Goal: Task Accomplishment & Management: Manage account settings

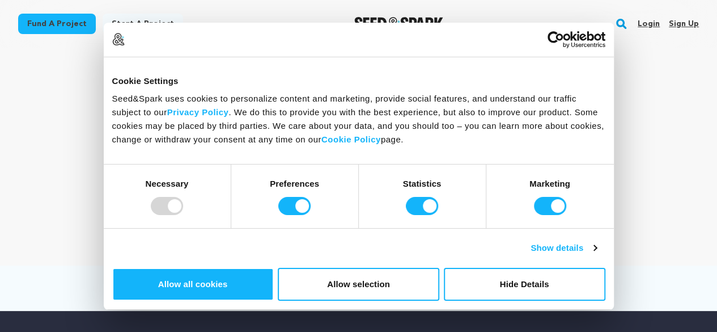
click at [678, 27] on link "Sign up" at bounding box center [684, 24] width 30 height 18
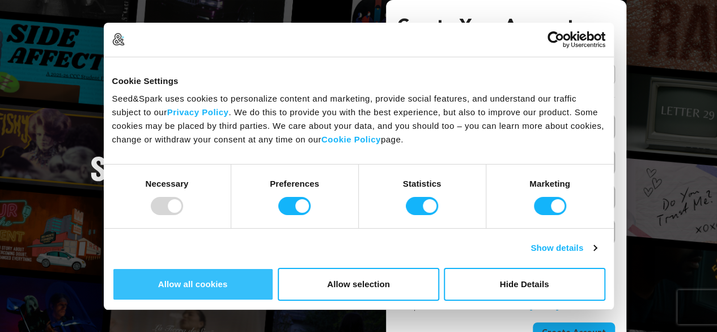
click at [274, 268] on button "Allow all cookies" at bounding box center [193, 284] width 162 height 33
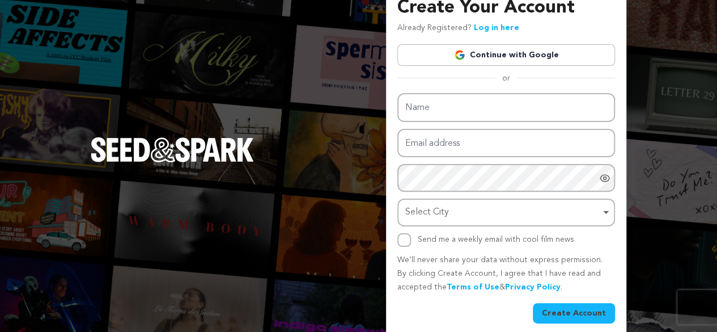
scroll to position [29, 0]
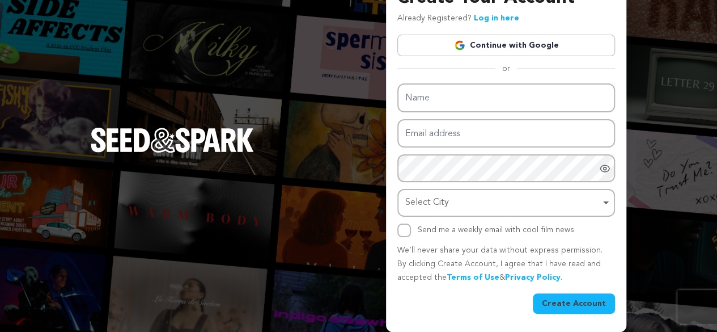
click at [522, 204] on div "Select City Remove item" at bounding box center [502, 202] width 195 height 16
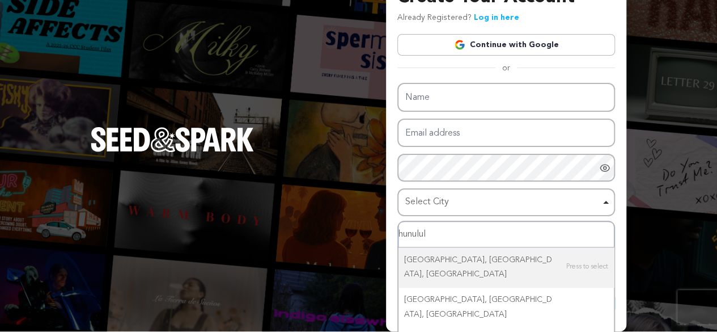
type input "hunululu"
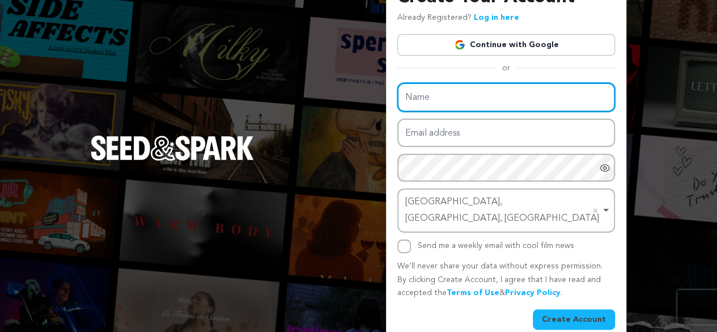
click at [457, 103] on input "Name" at bounding box center [506, 97] width 218 height 29
paste input "NIU Health Urgent Care"
type input "NIU Health Urgent Care"
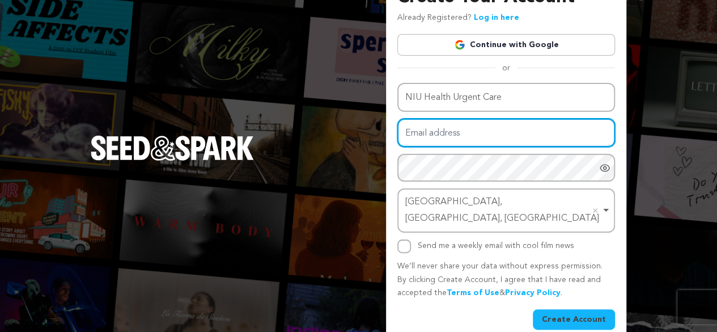
click at [461, 136] on input "Email address" at bounding box center [506, 132] width 218 height 29
type input "Niuhealthurgentcare@gmail.com"
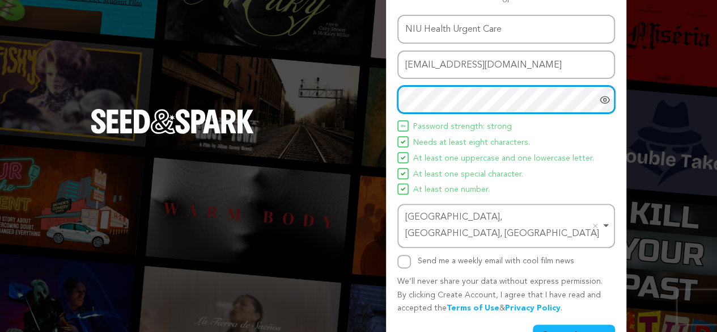
scroll to position [112, 0]
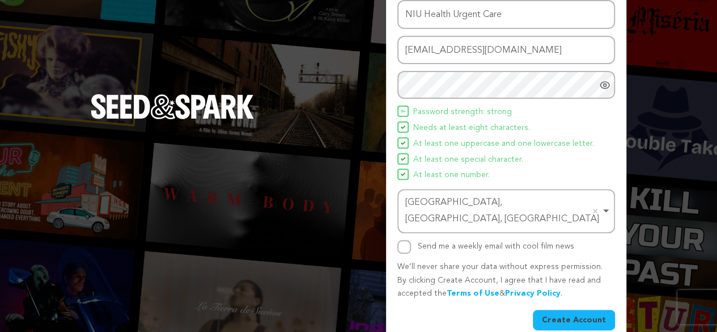
click at [582, 310] on button "Create Account" at bounding box center [574, 320] width 82 height 20
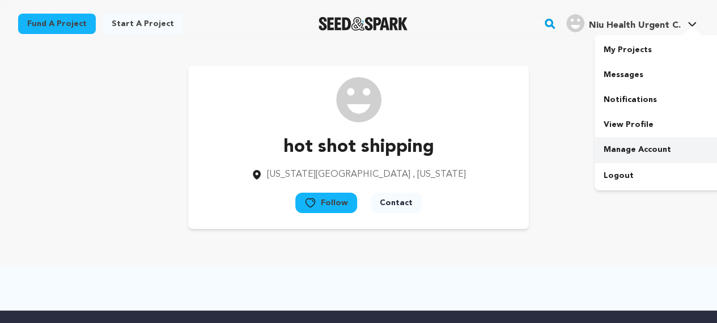
click at [644, 152] on link "Manage Account" at bounding box center [658, 149] width 127 height 25
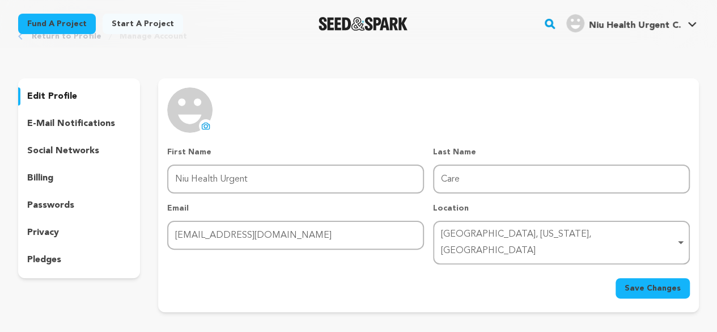
scroll to position [57, 0]
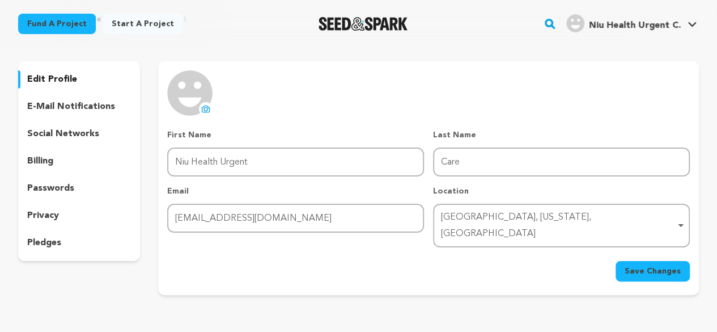
click at [205, 107] on icon at bounding box center [205, 108] width 9 height 9
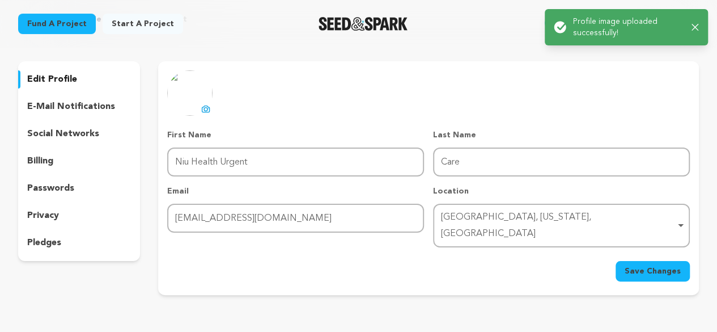
click at [653, 265] on span "Save Changes" at bounding box center [653, 270] width 56 height 11
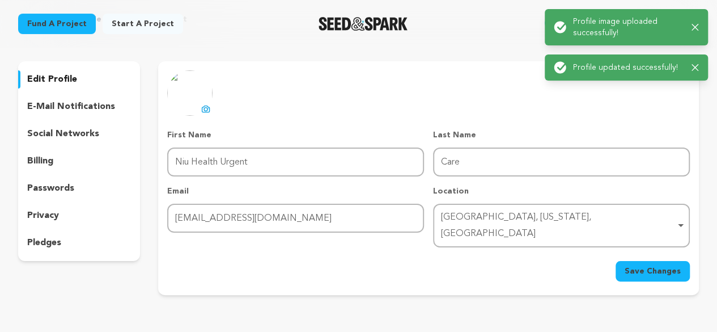
click at [647, 94] on div "uploading spinner upload profile image First Name First Name Niu Health Urgent …" at bounding box center [428, 175] width 523 height 211
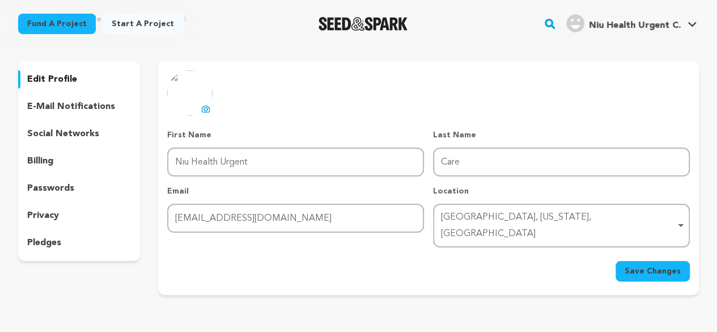
click at [694, 19] on icon "button" at bounding box center [691, 22] width 6 height 6
click at [689, 24] on icon at bounding box center [692, 25] width 9 height 6
click at [688, 25] on icon at bounding box center [692, 25] width 9 height 6
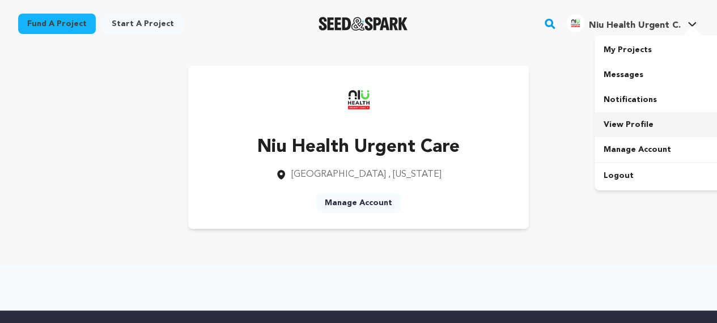
click at [633, 123] on link "View Profile" at bounding box center [658, 124] width 127 height 25
click at [626, 128] on link "View Profile" at bounding box center [658, 124] width 127 height 25
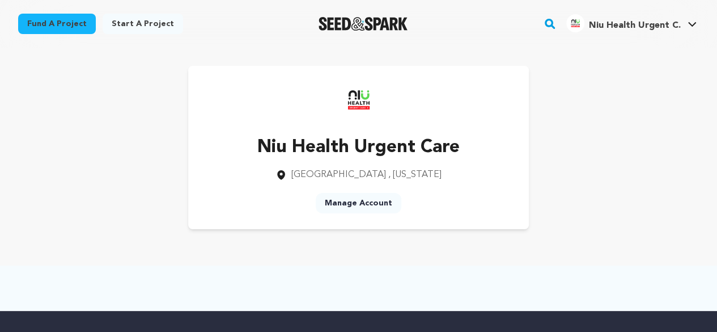
click at [356, 202] on link "Manage Account" at bounding box center [359, 203] width 86 height 20
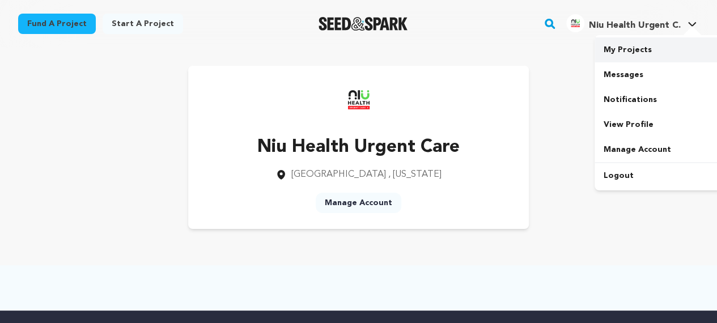
click at [638, 52] on link "My Projects" at bounding box center [658, 49] width 127 height 25
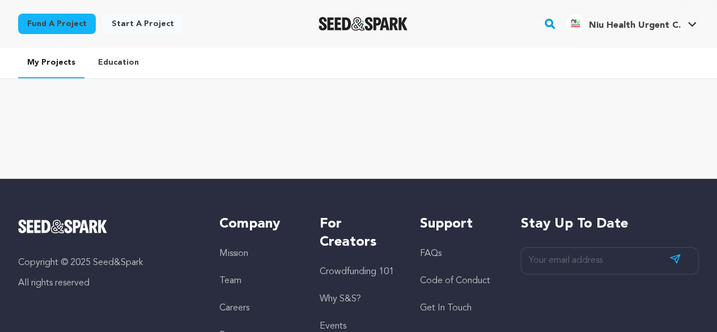
click at [118, 62] on link "Education" at bounding box center [118, 62] width 59 height 29
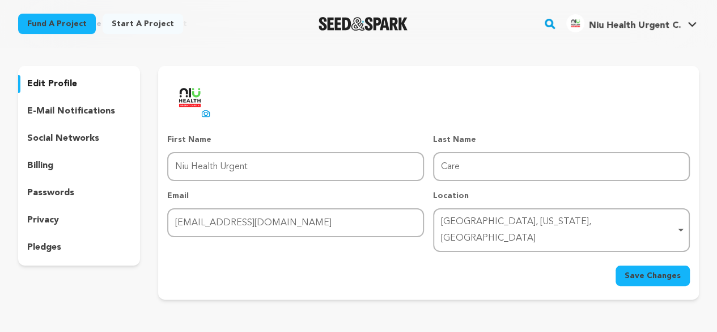
scroll to position [113, 0]
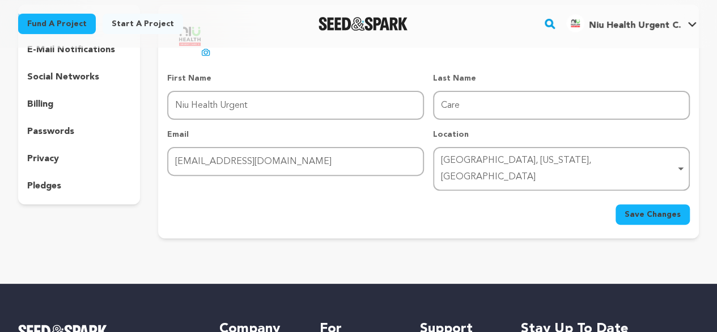
click at [70, 79] on p "social networks" at bounding box center [63, 77] width 72 height 14
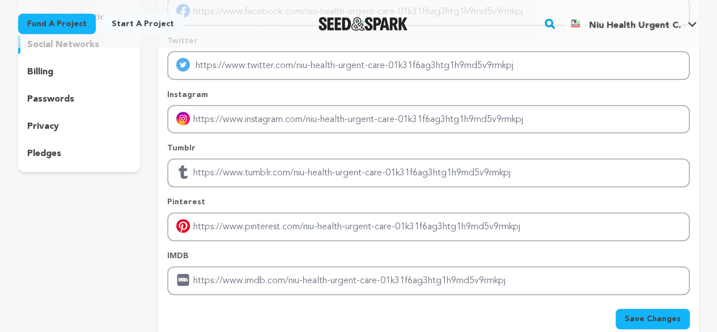
scroll to position [170, 0]
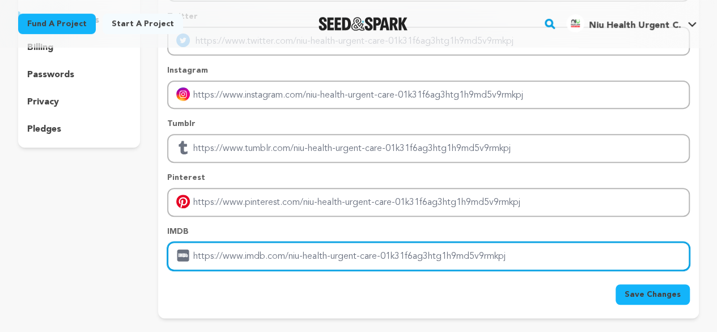
click at [269, 254] on input "Enter IMDB profile link" at bounding box center [428, 255] width 523 height 29
drag, startPoint x: 527, startPoint y: 261, endPoint x: 83, endPoint y: 255, distance: 443.9
click at [83, 255] on div "edit profile e-mail notifications social networks billing passwords privacy ple…" at bounding box center [358, 133] width 681 height 370
paste input "https://niuhealthurgentcare.com/"
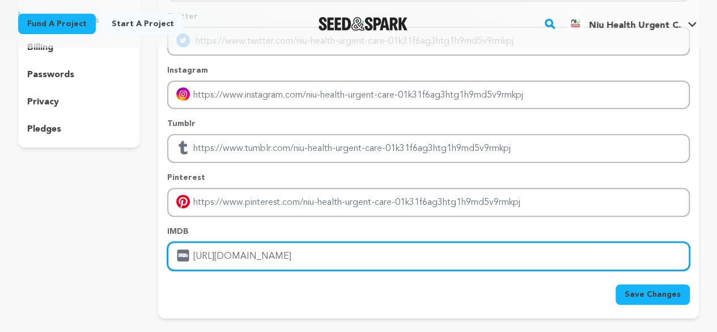
type input "https://niuhealthurgentcare.com/"
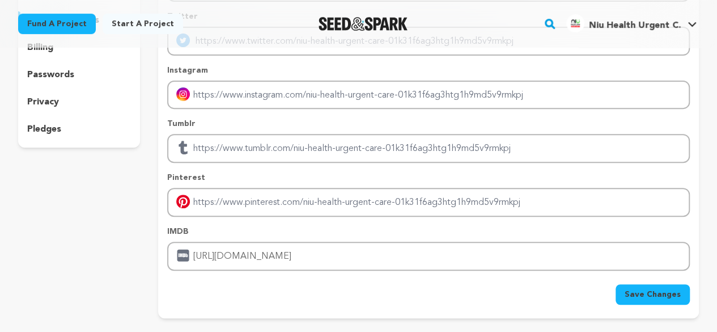
click at [671, 294] on span "Save Changes" at bounding box center [653, 294] width 56 height 11
click at [655, 289] on span "Save Changes" at bounding box center [653, 294] width 56 height 11
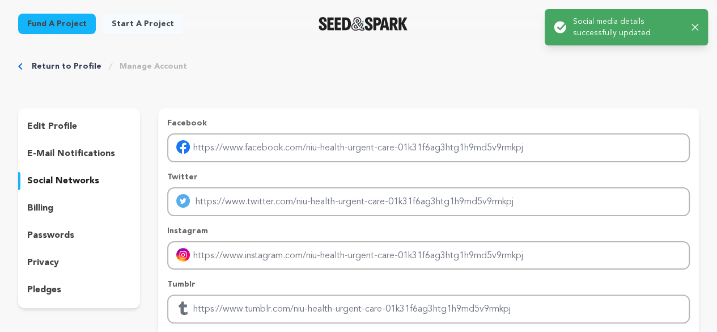
scroll to position [0, 0]
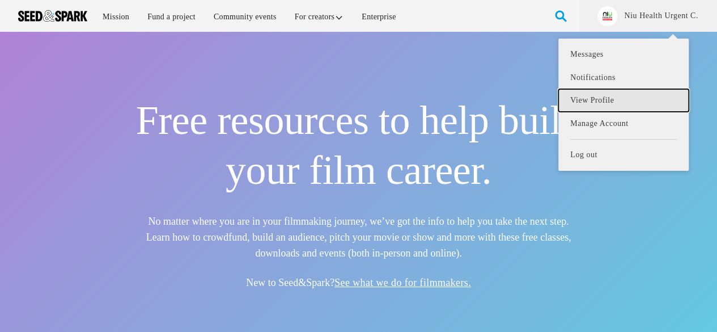
click at [590, 99] on link "View Profile" at bounding box center [623, 100] width 130 height 23
